Goal: Task Accomplishment & Management: Manage account settings

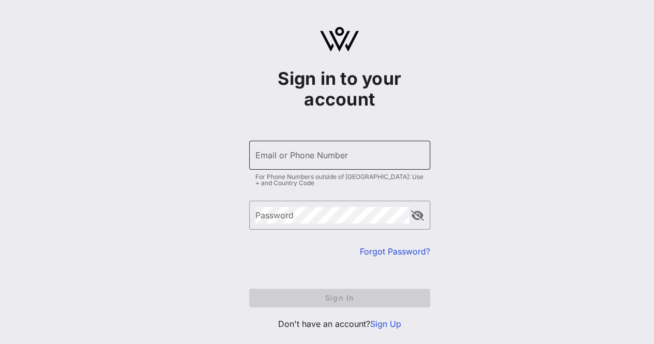
click at [357, 165] on div "Email or Phone Number" at bounding box center [339, 155] width 169 height 29
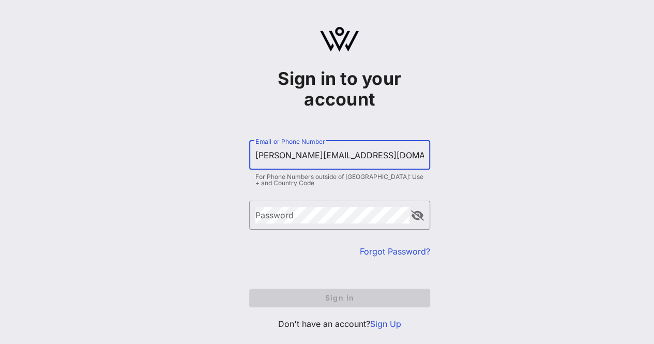
type input "[PERSON_NAME][EMAIL_ADDRESS][DOMAIN_NAME]"
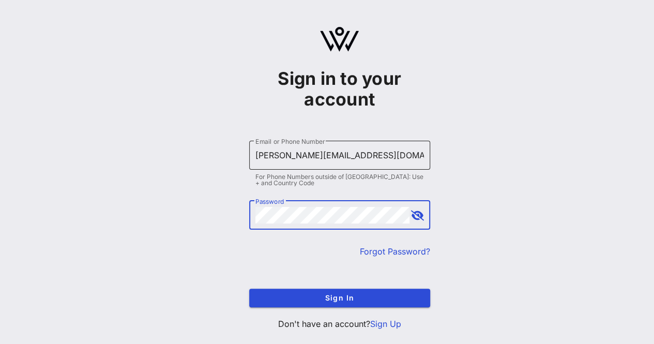
click at [249, 289] on button "Sign In" at bounding box center [339, 298] width 181 height 19
